Goal: Share content

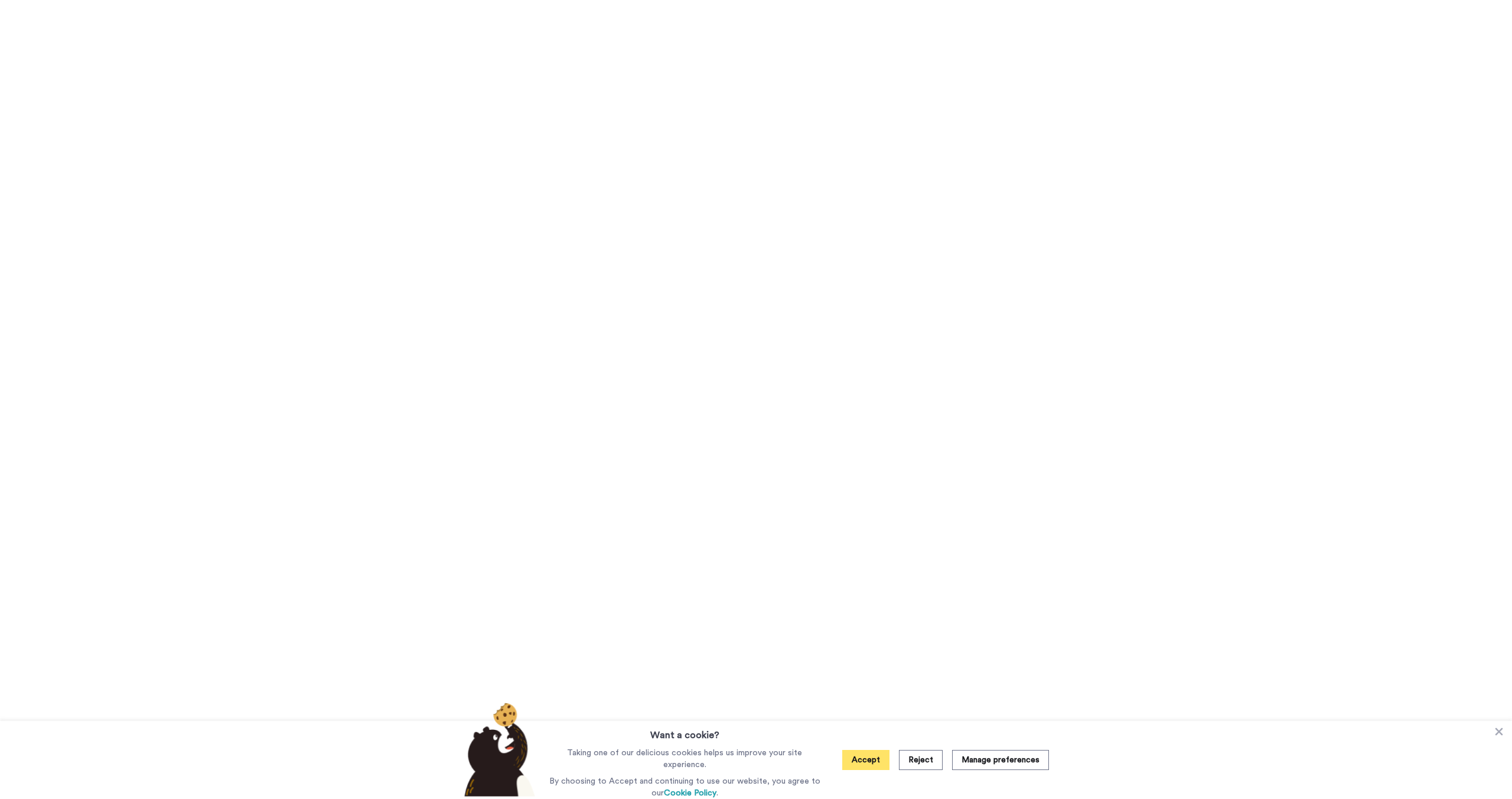
click at [864, 751] on button "Accept" at bounding box center [866, 759] width 47 height 20
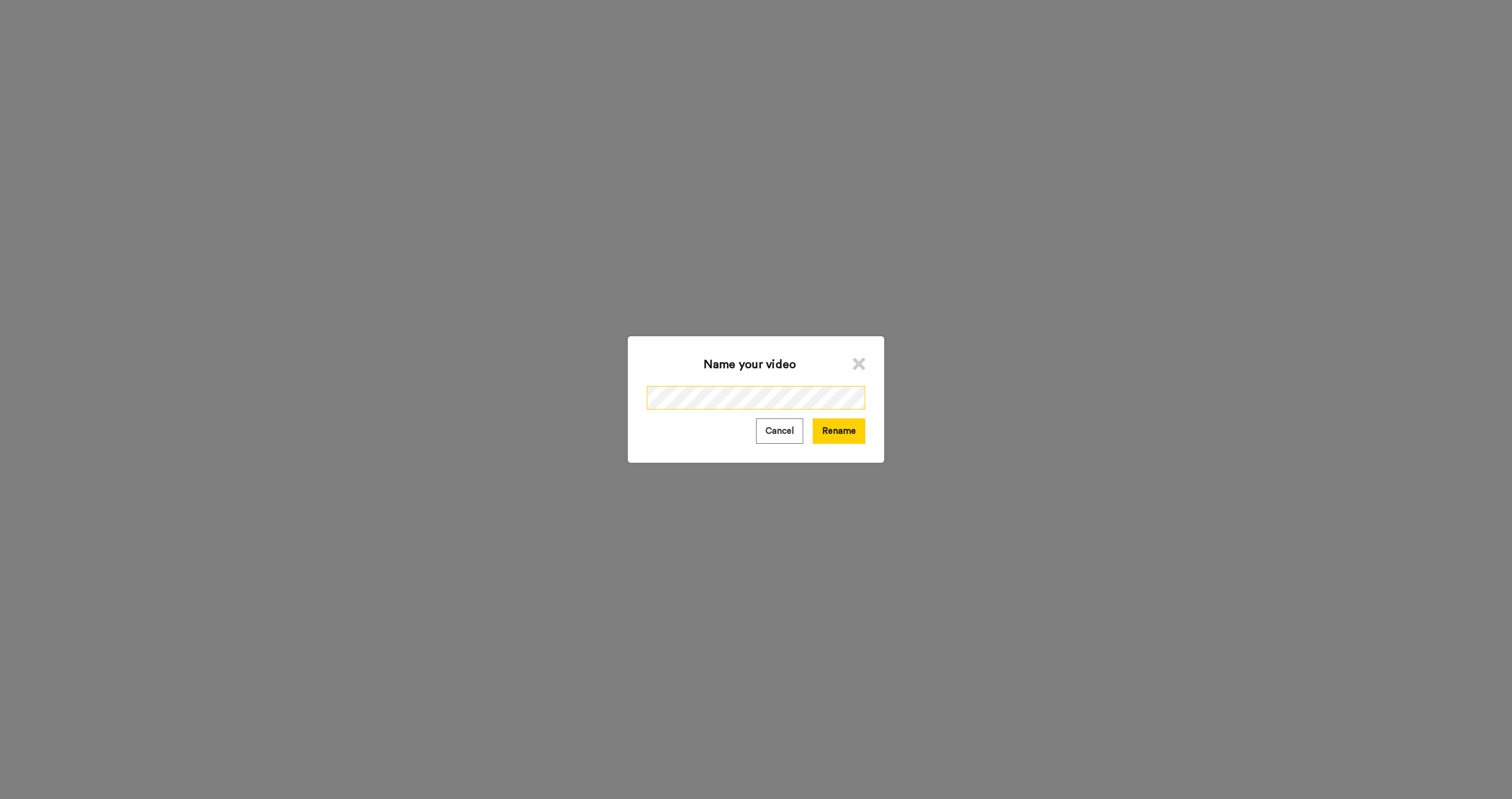
click at [601, 389] on div "Name your video Cancel Rename" at bounding box center [756, 399] width 1512 height 799
click at [853, 442] on button "Rename" at bounding box center [839, 431] width 52 height 25
